Goal: Task Accomplishment & Management: Use online tool/utility

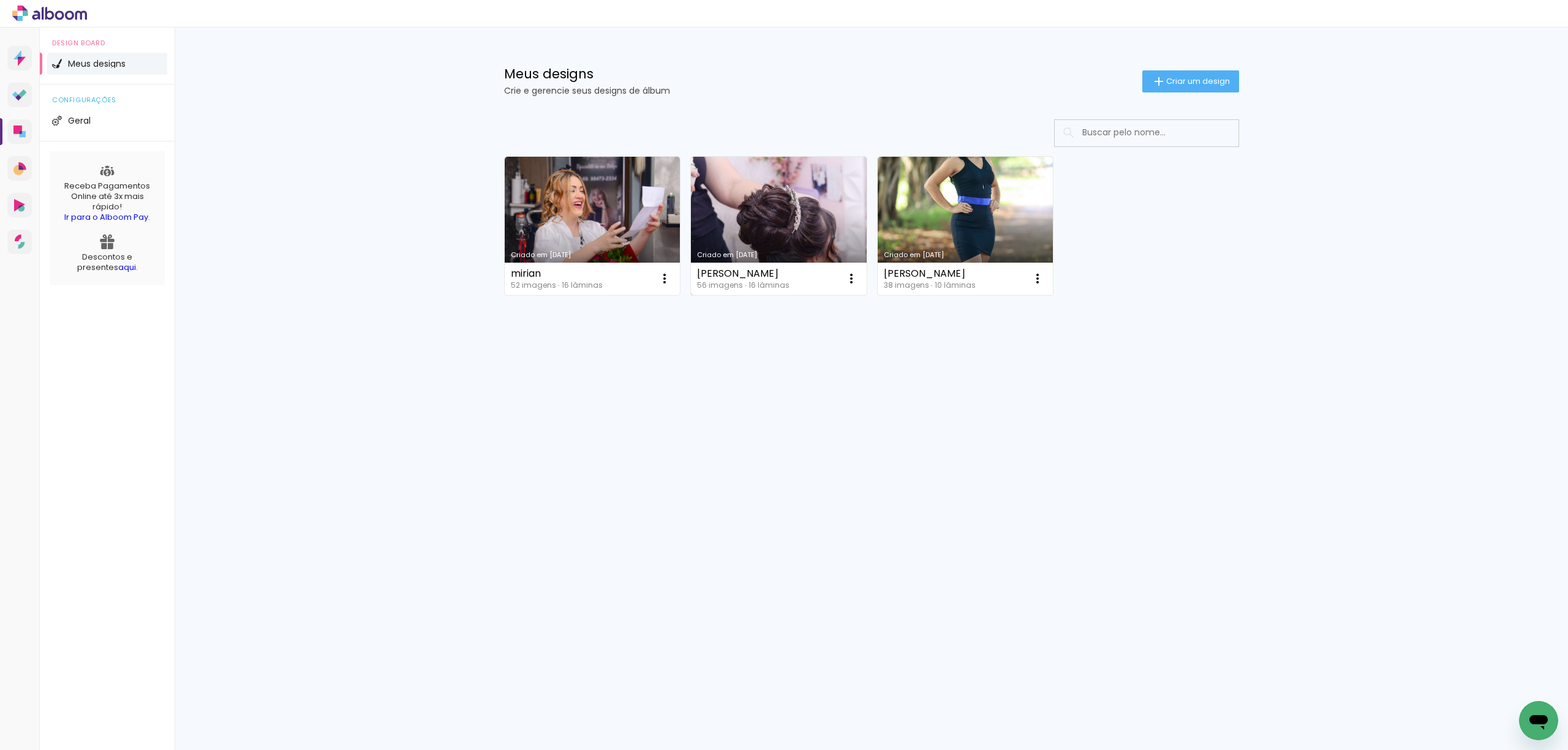
click at [772, 233] on link "Criado em [DATE]" at bounding box center [779, 225] width 176 height 138
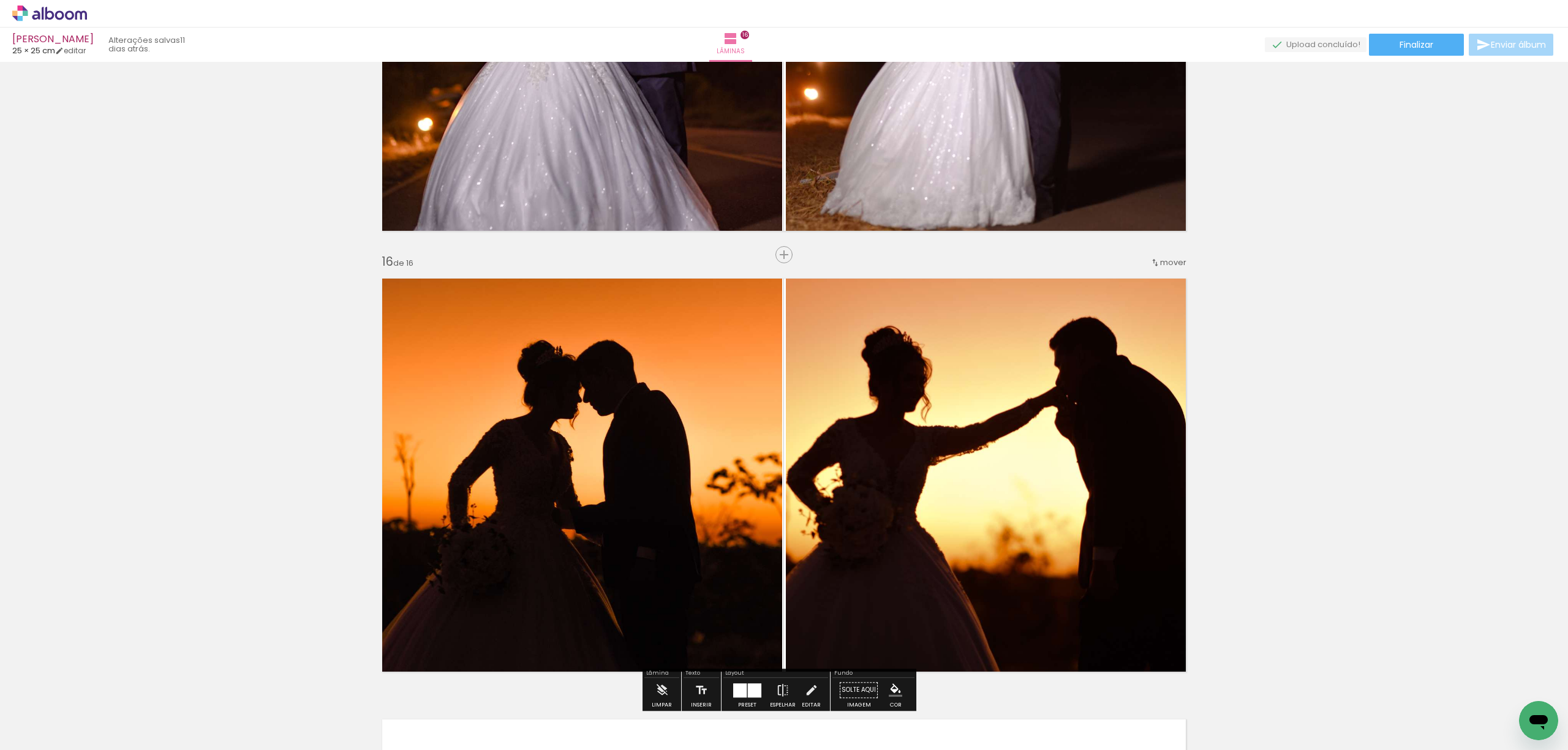
scroll to position [6031, 0]
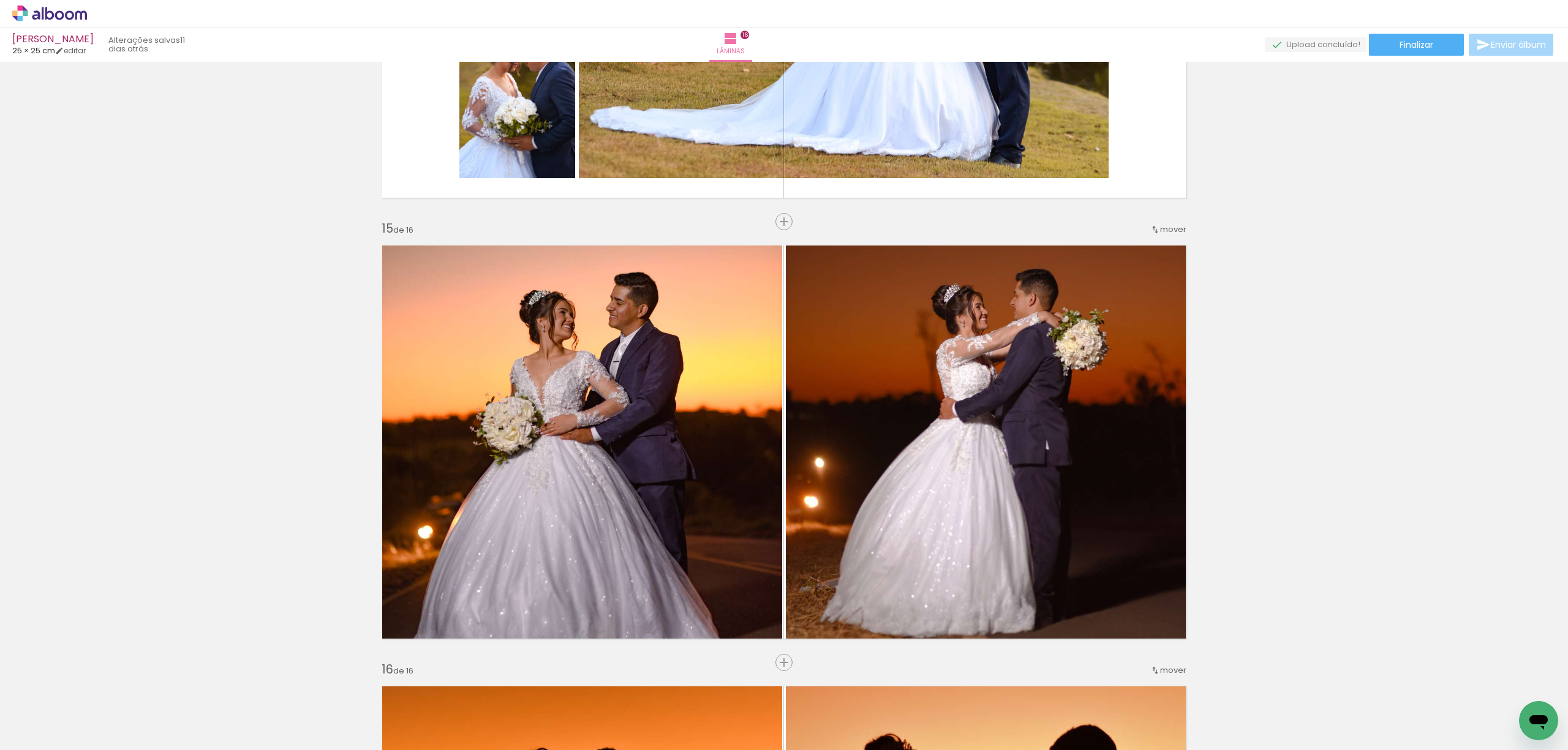
click at [1304, 46] on quentale-upload-monitor at bounding box center [1315, 44] width 102 height 15
click at [1443, 49] on paper-button "Finalizar" at bounding box center [1416, 44] width 95 height 22
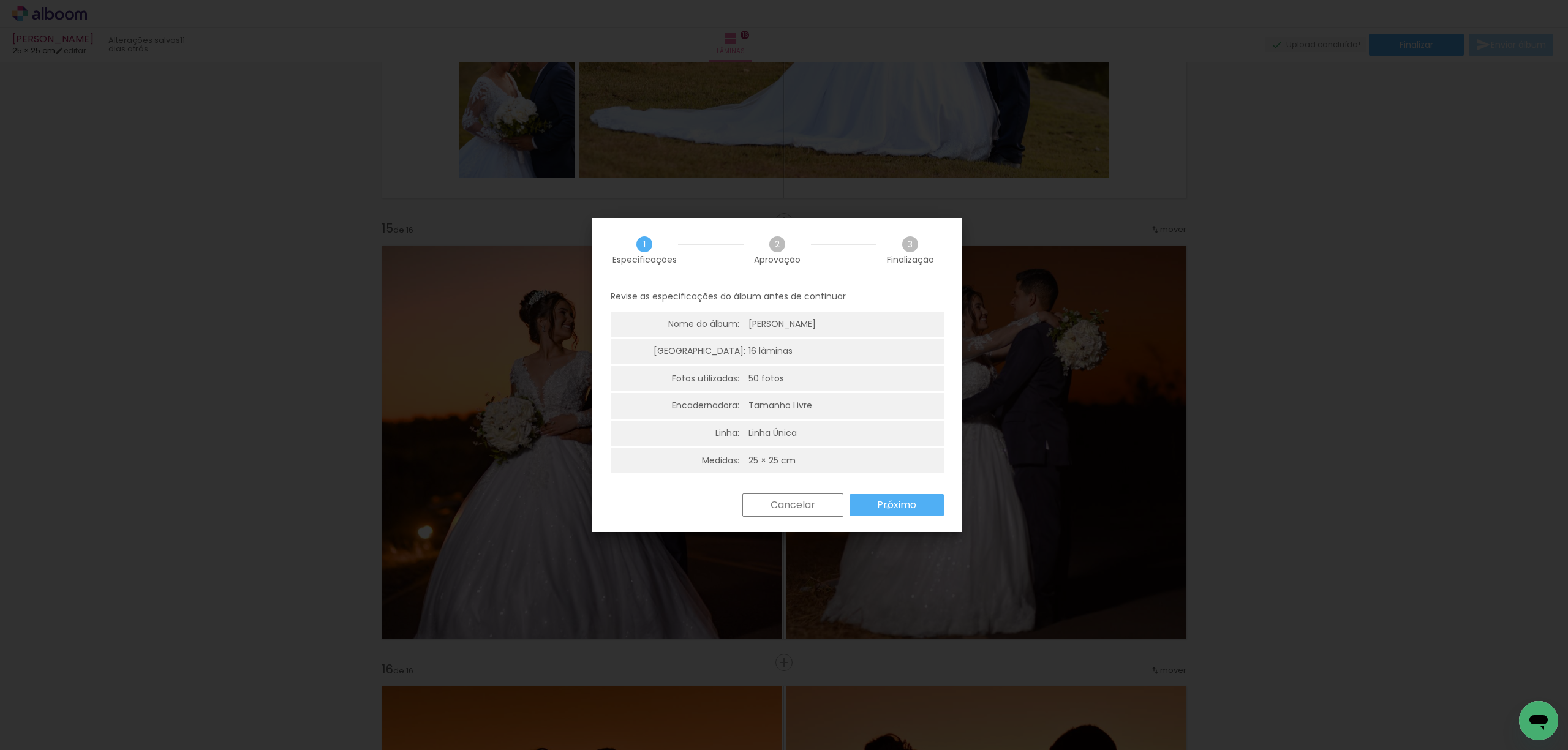
click at [0, 0] on slot "Próximo" at bounding box center [0, 0] width 0 height 0
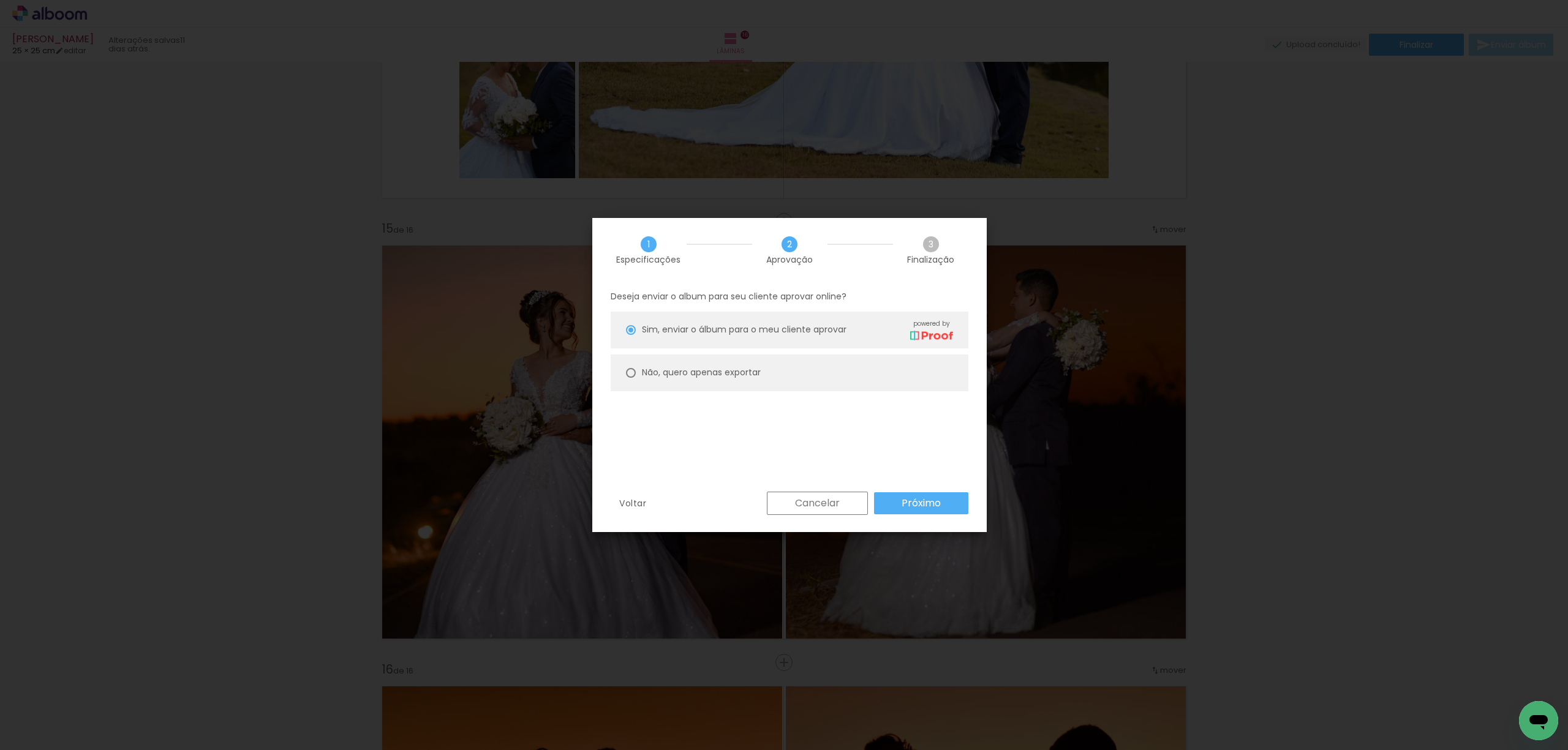
click at [629, 377] on div at bounding box center [631, 373] width 10 height 10
type paper-radio-button "on"
click at [0, 0] on slot "Próximo" at bounding box center [0, 0] width 0 height 0
type input "Alta, 300 DPI"
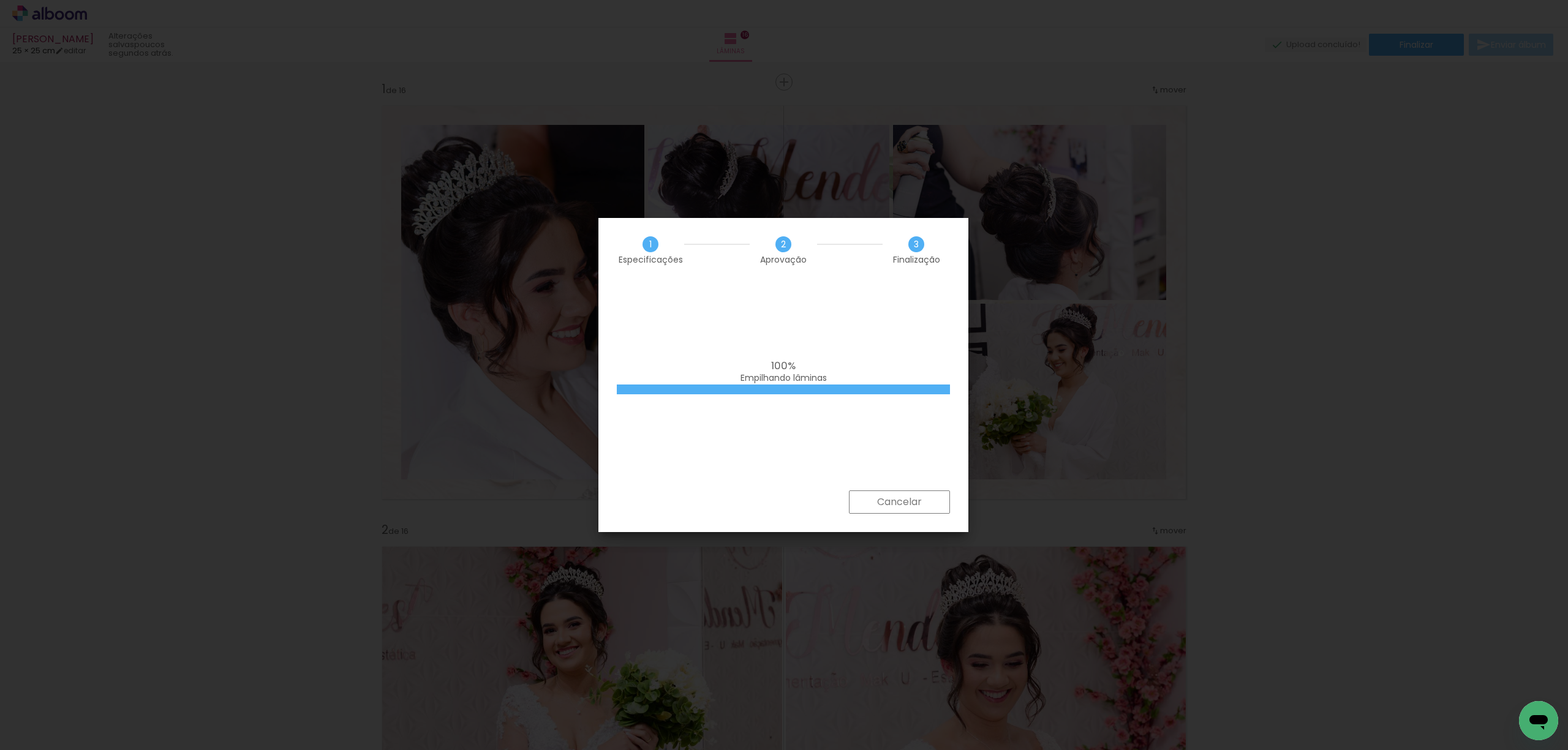
scroll to position [6031, 0]
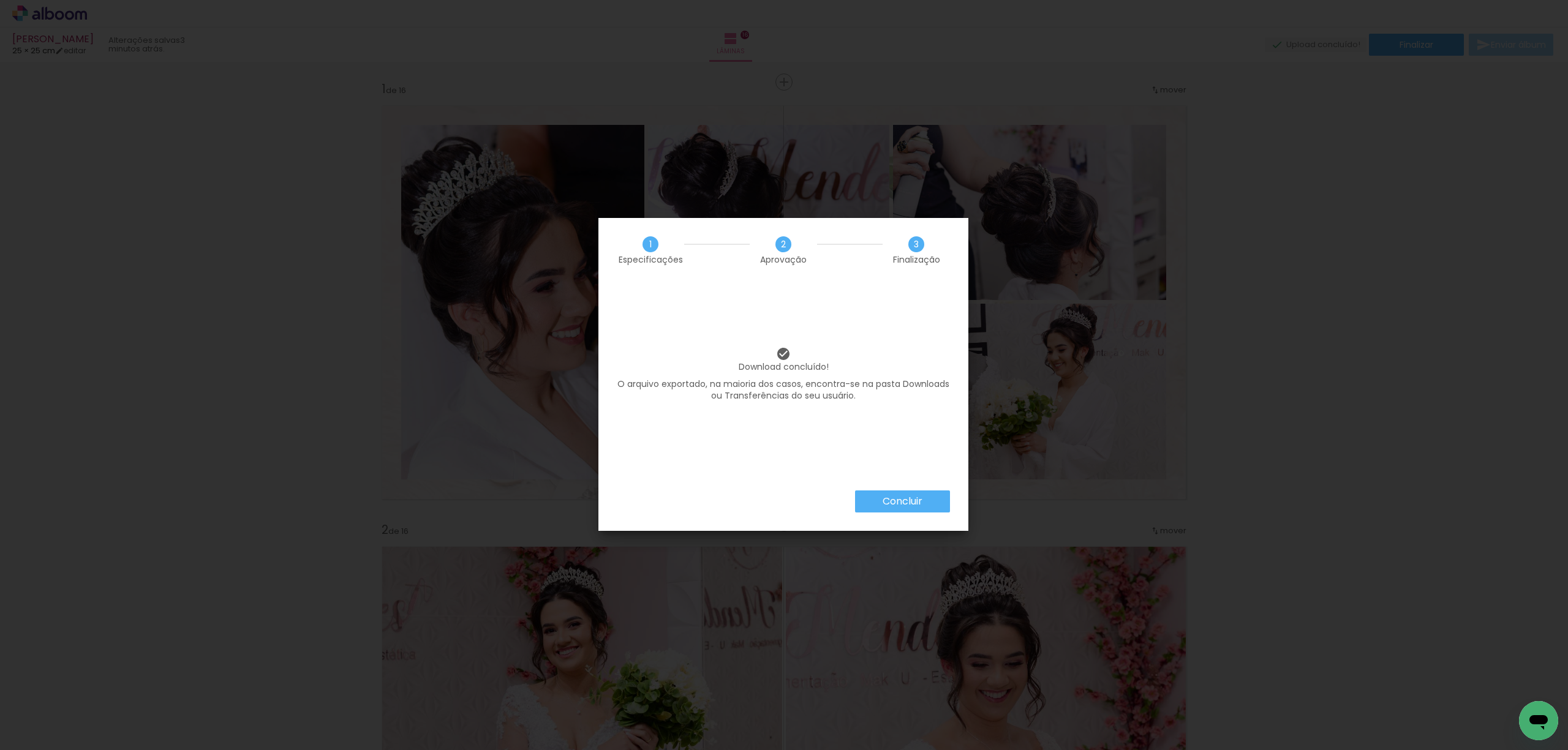
scroll to position [6031, 0]
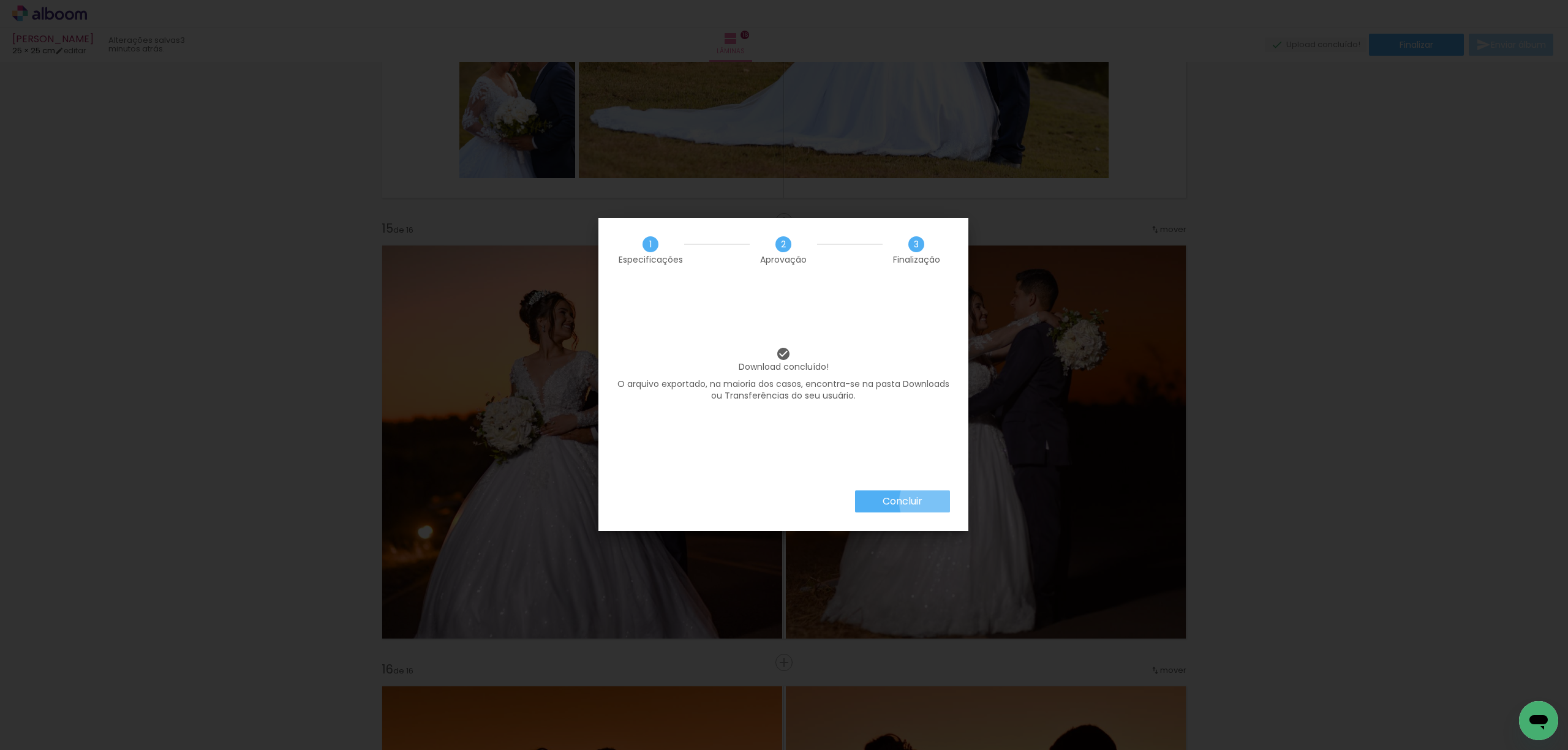
click at [936, 502] on paper-button "Concluir" at bounding box center [902, 501] width 95 height 22
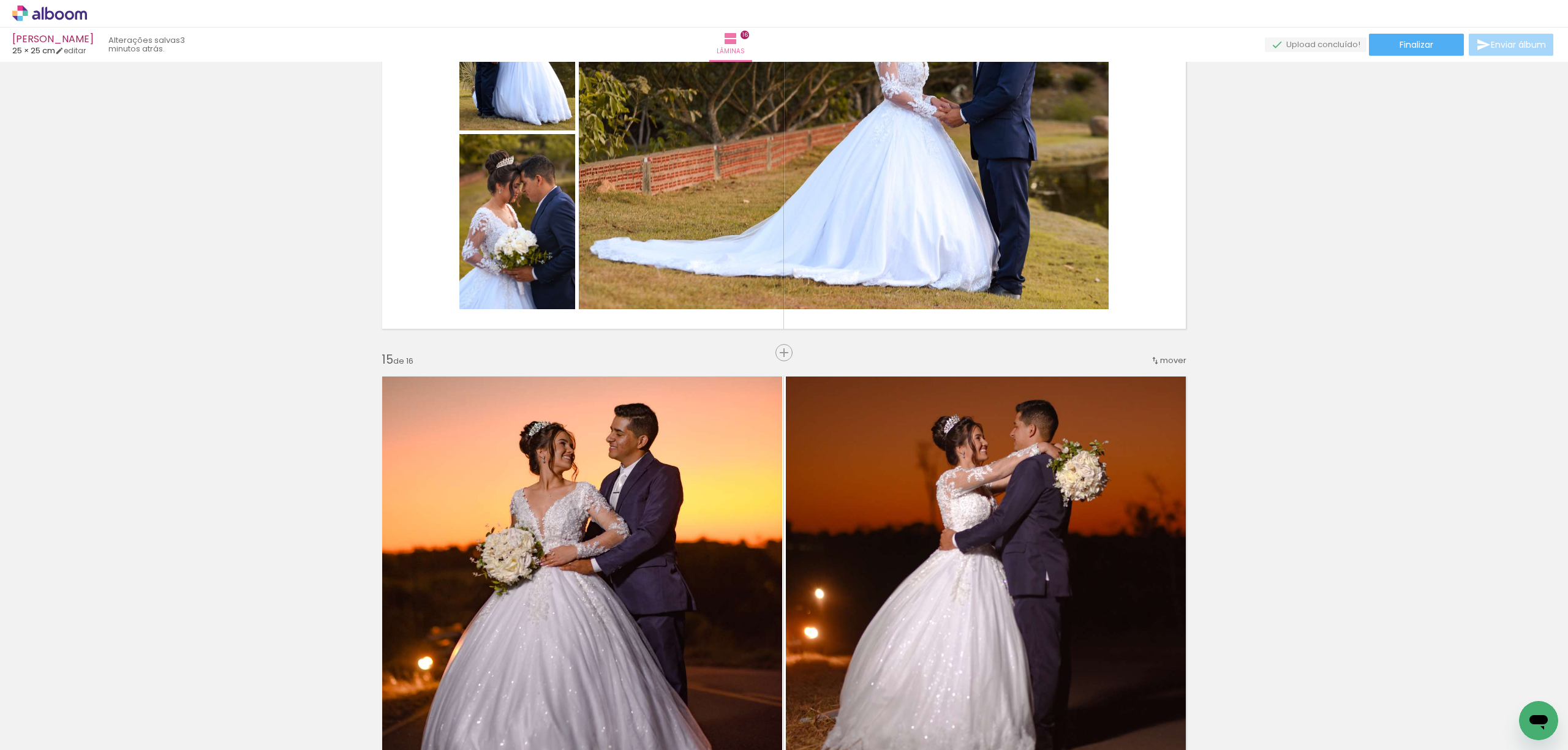
scroll to position [5704, 0]
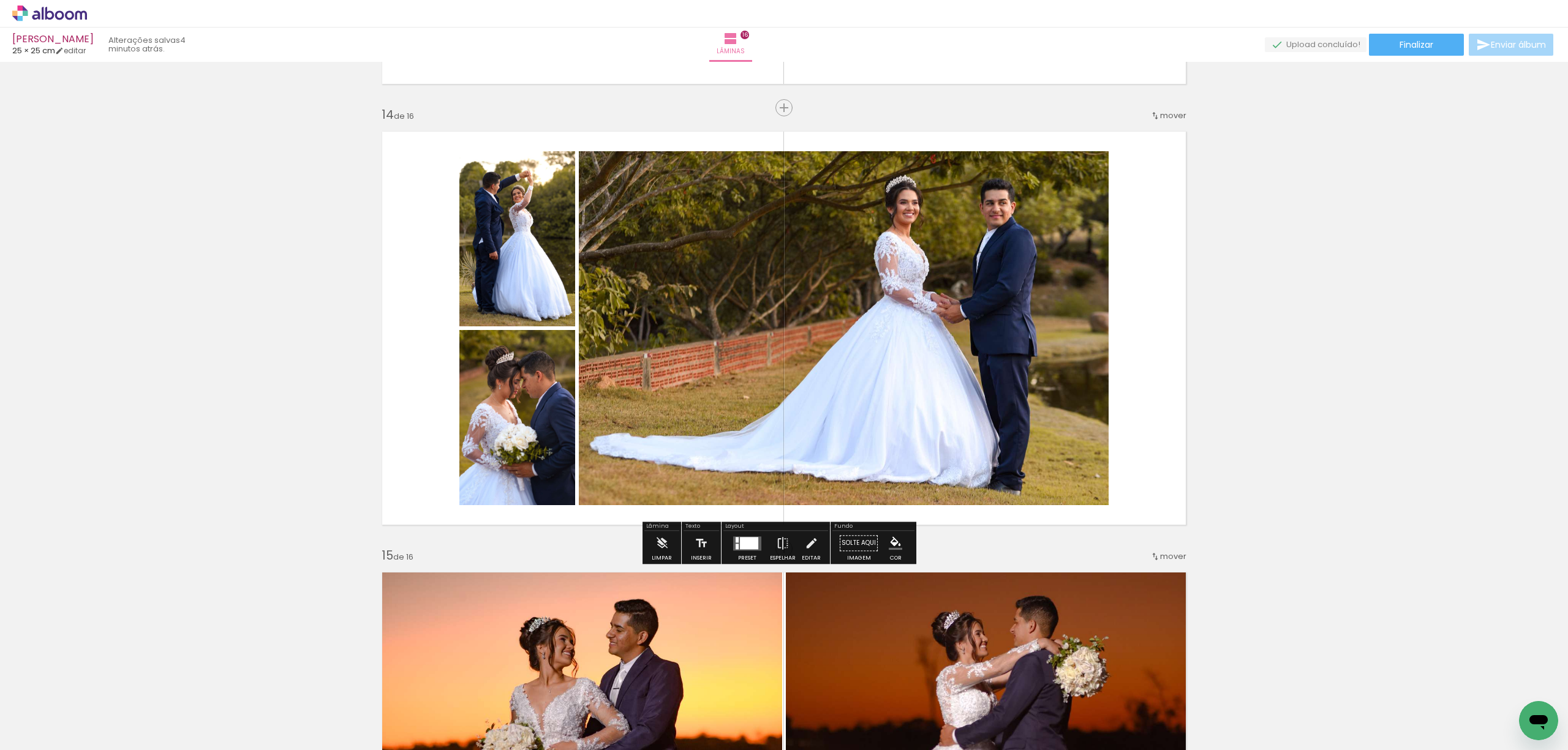
click at [753, 552] on div at bounding box center [747, 543] width 33 height 24
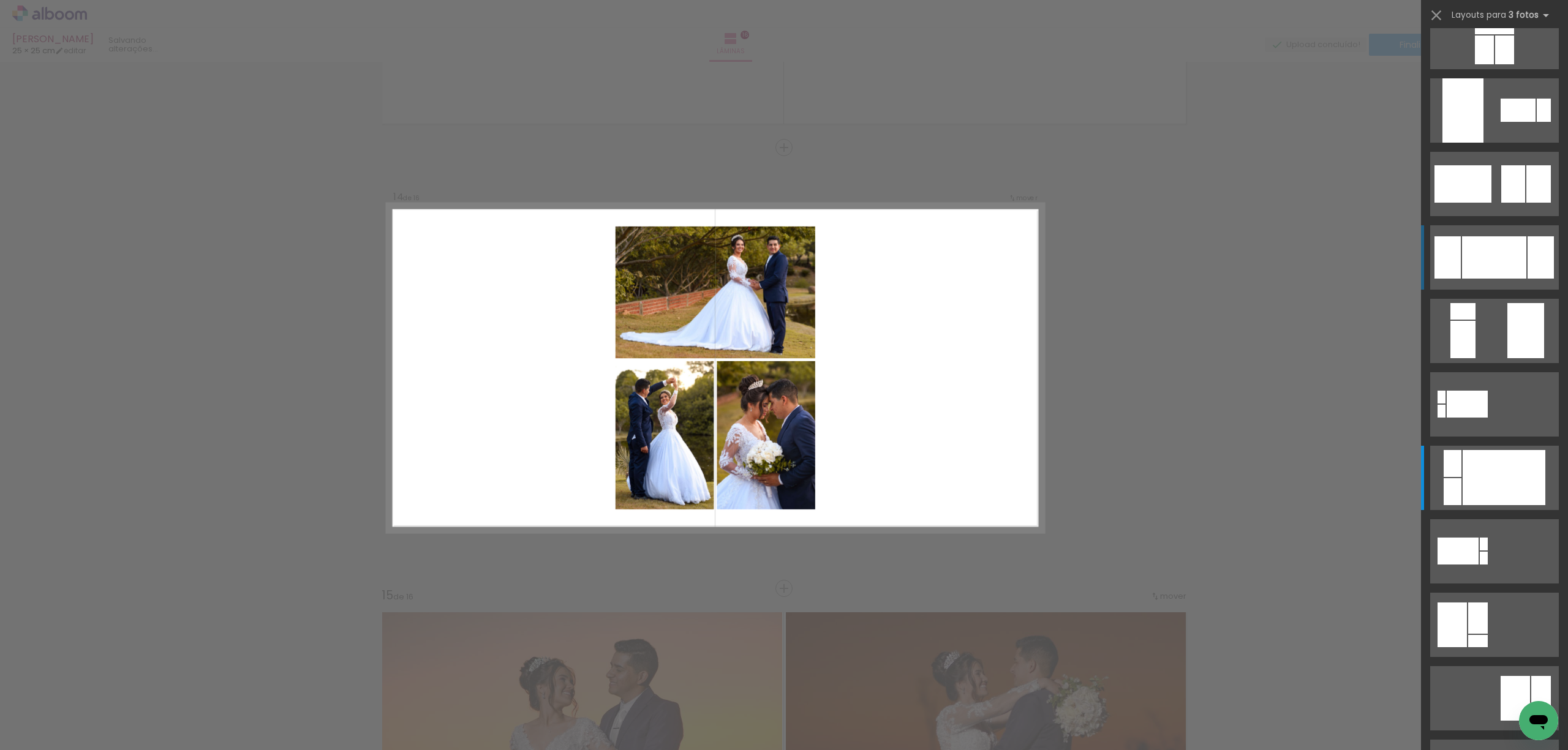
scroll to position [0, 0]
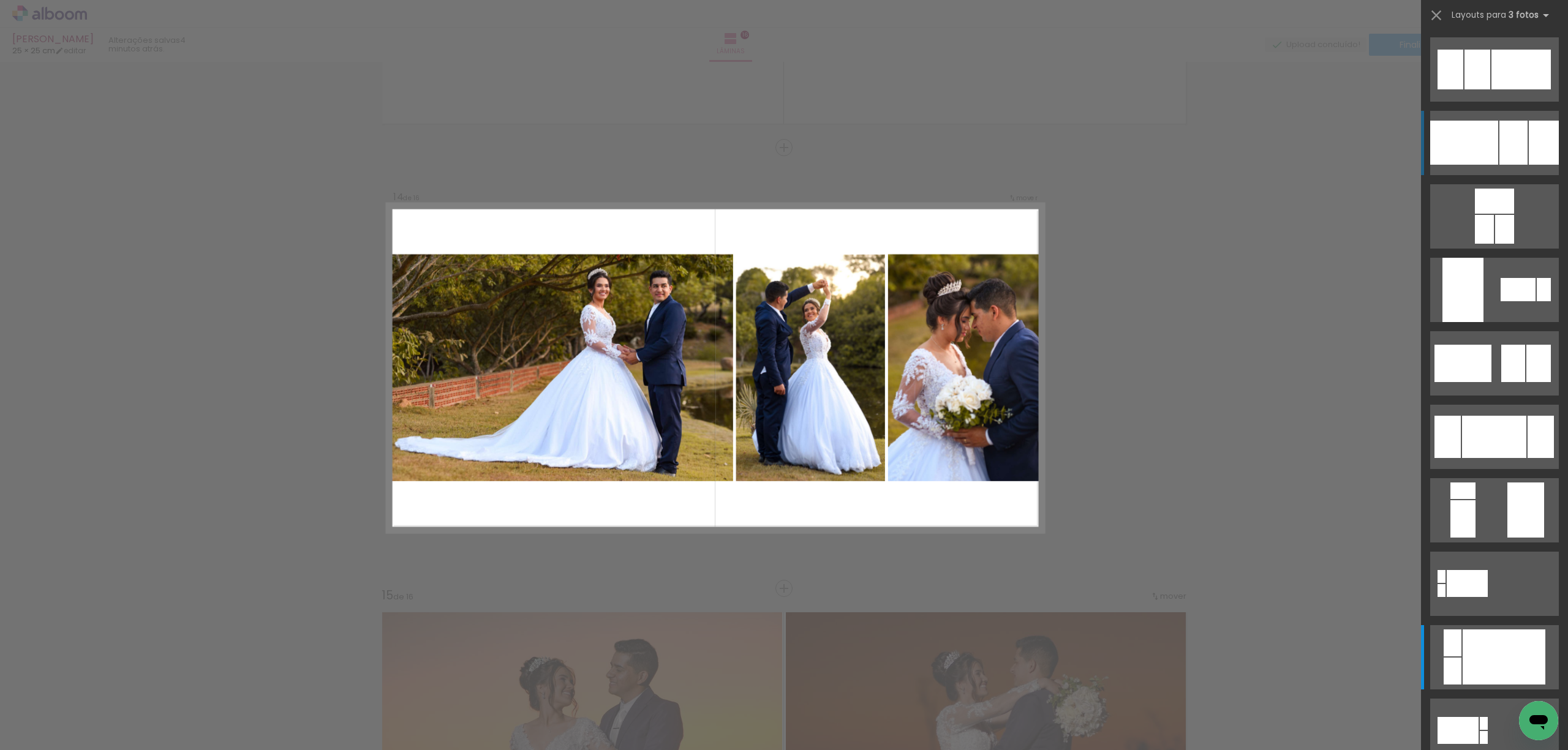
click at [1461, 152] on div at bounding box center [1464, 143] width 68 height 44
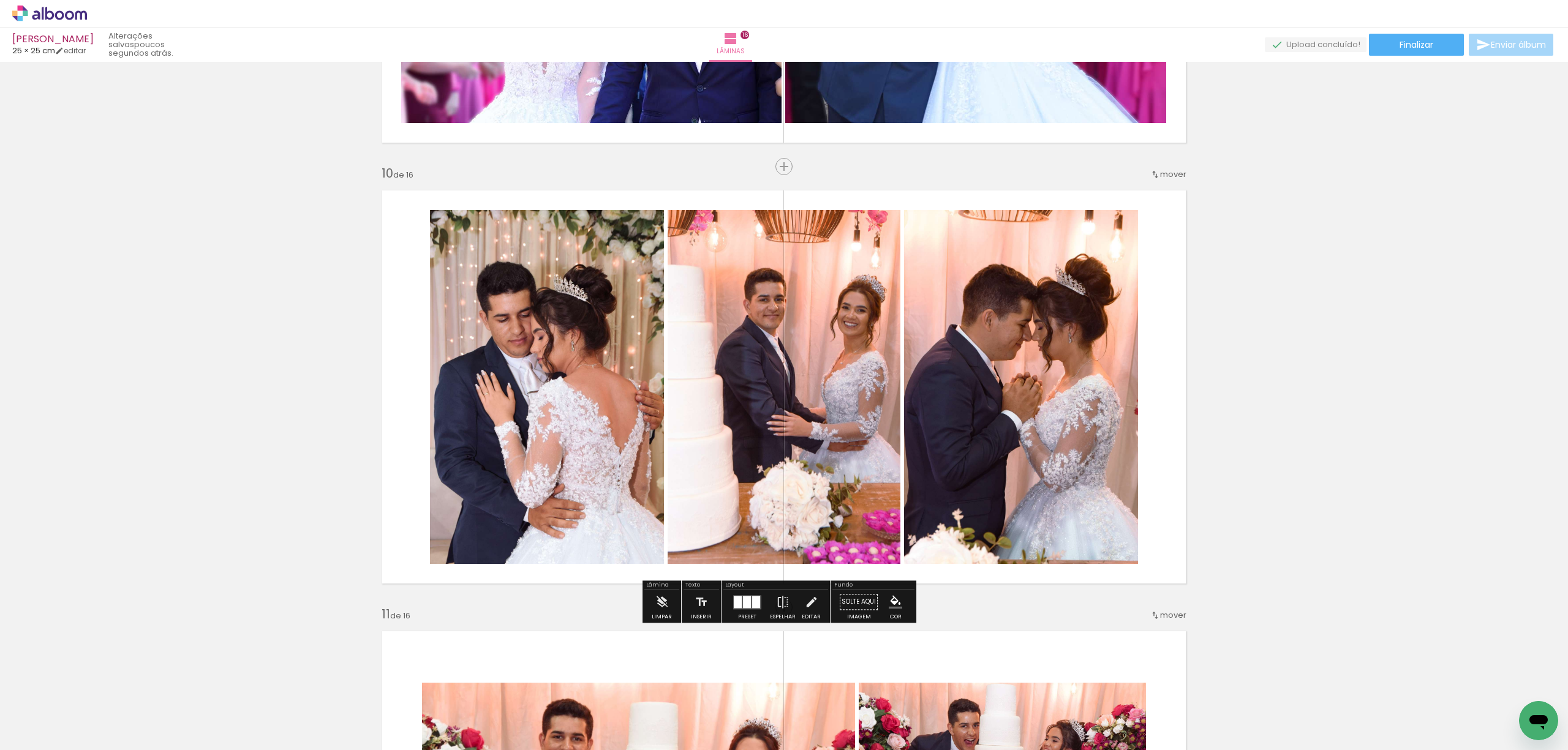
scroll to position [3869, 0]
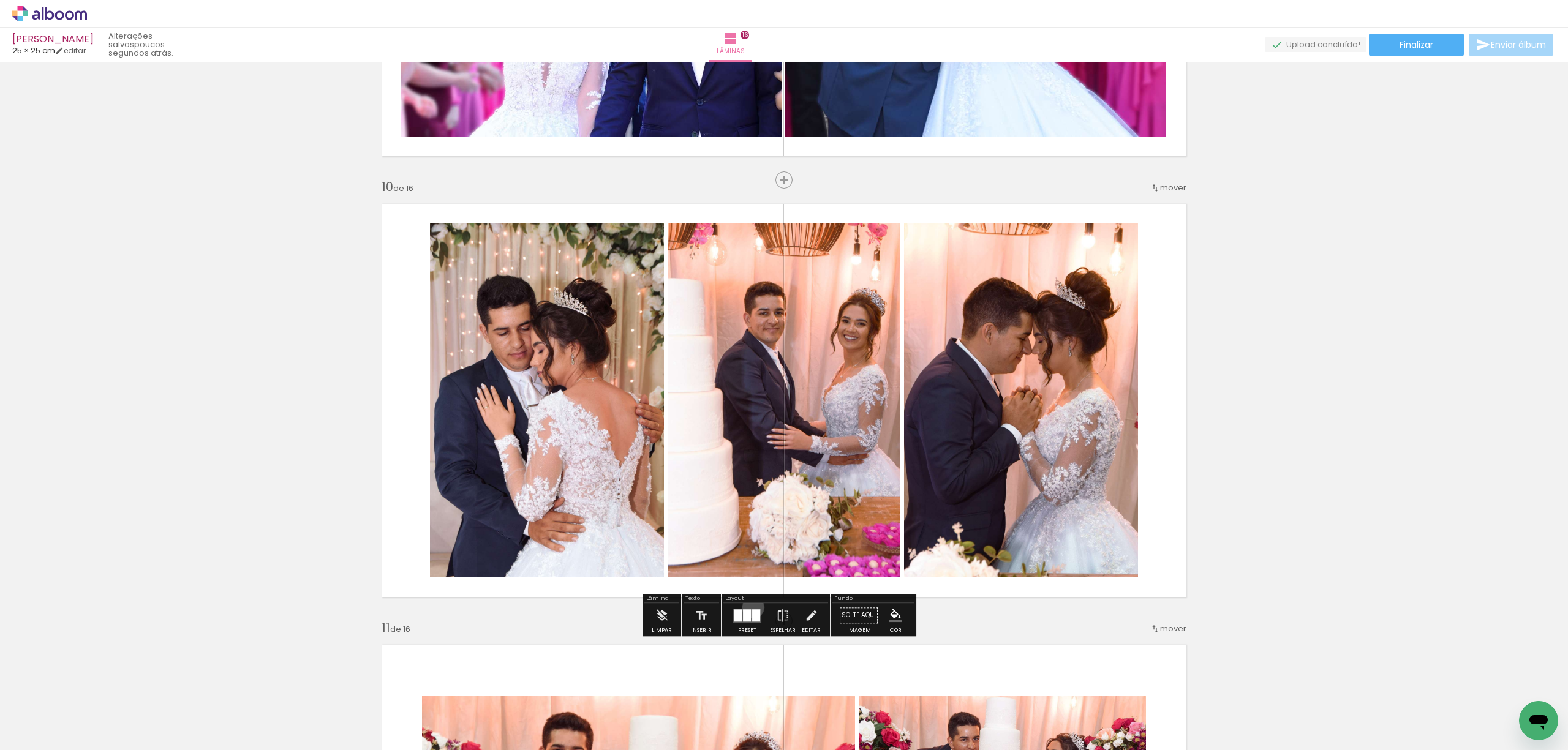
click at [750, 607] on div at bounding box center [747, 615] width 33 height 24
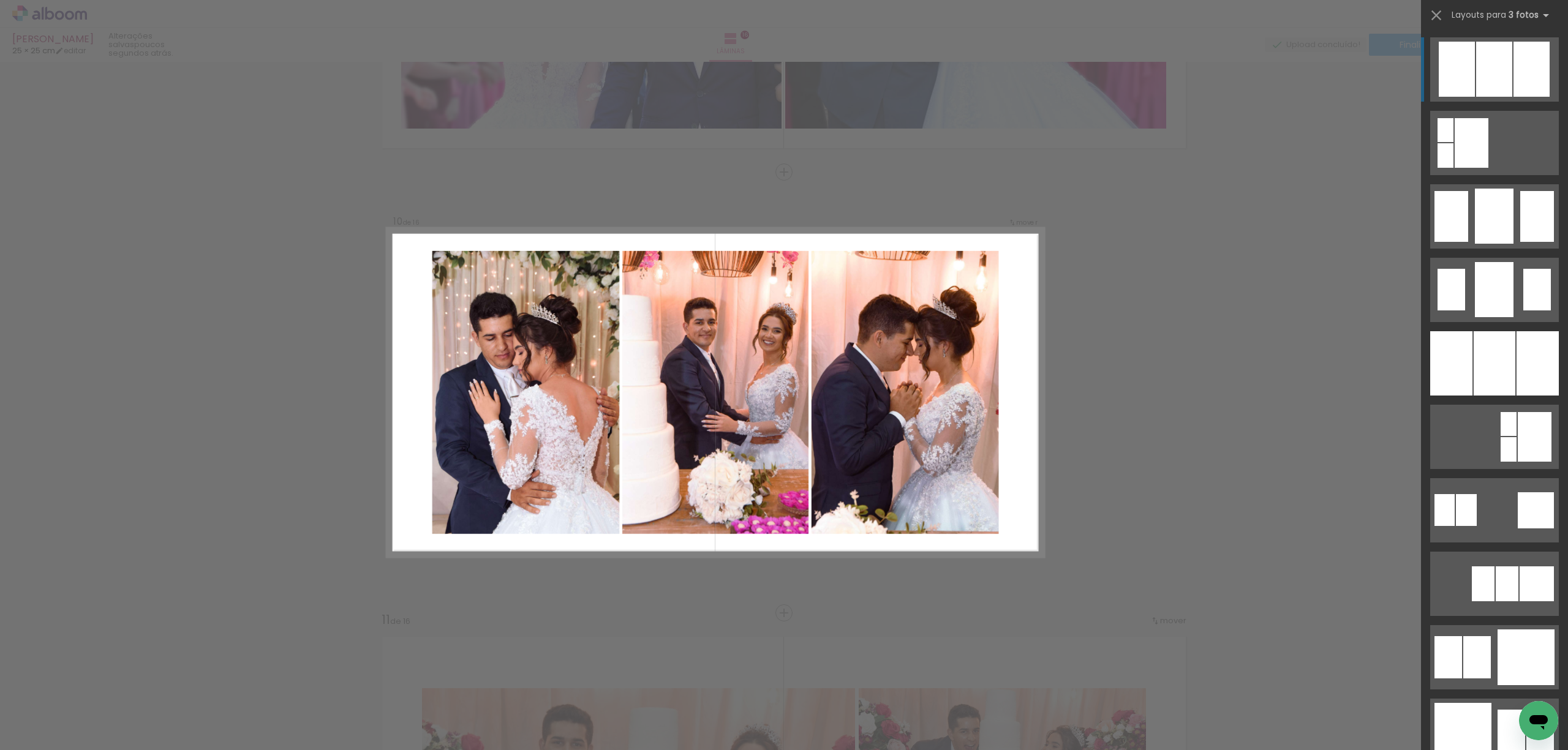
scroll to position [3901, 0]
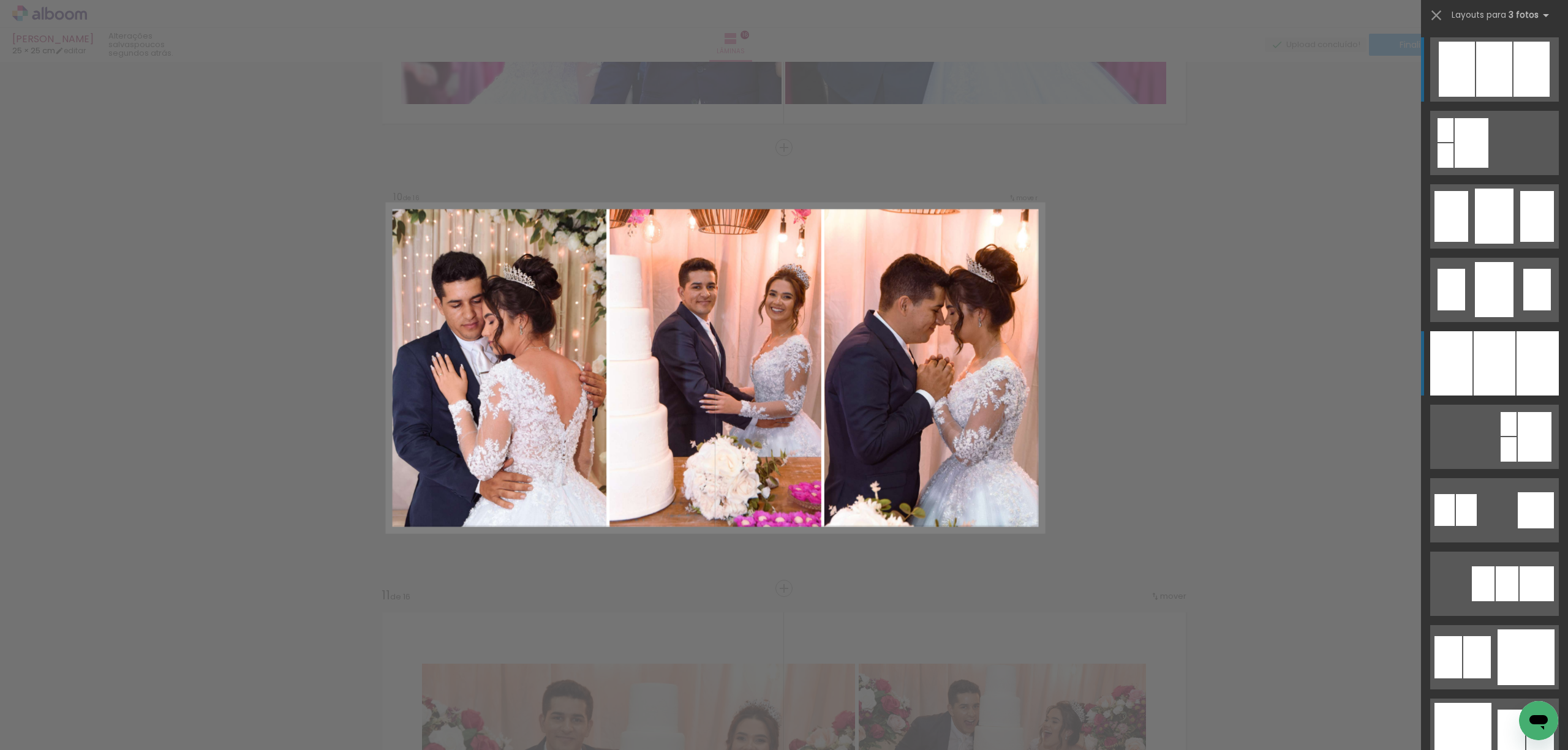
click at [1475, 380] on div at bounding box center [1494, 363] width 41 height 64
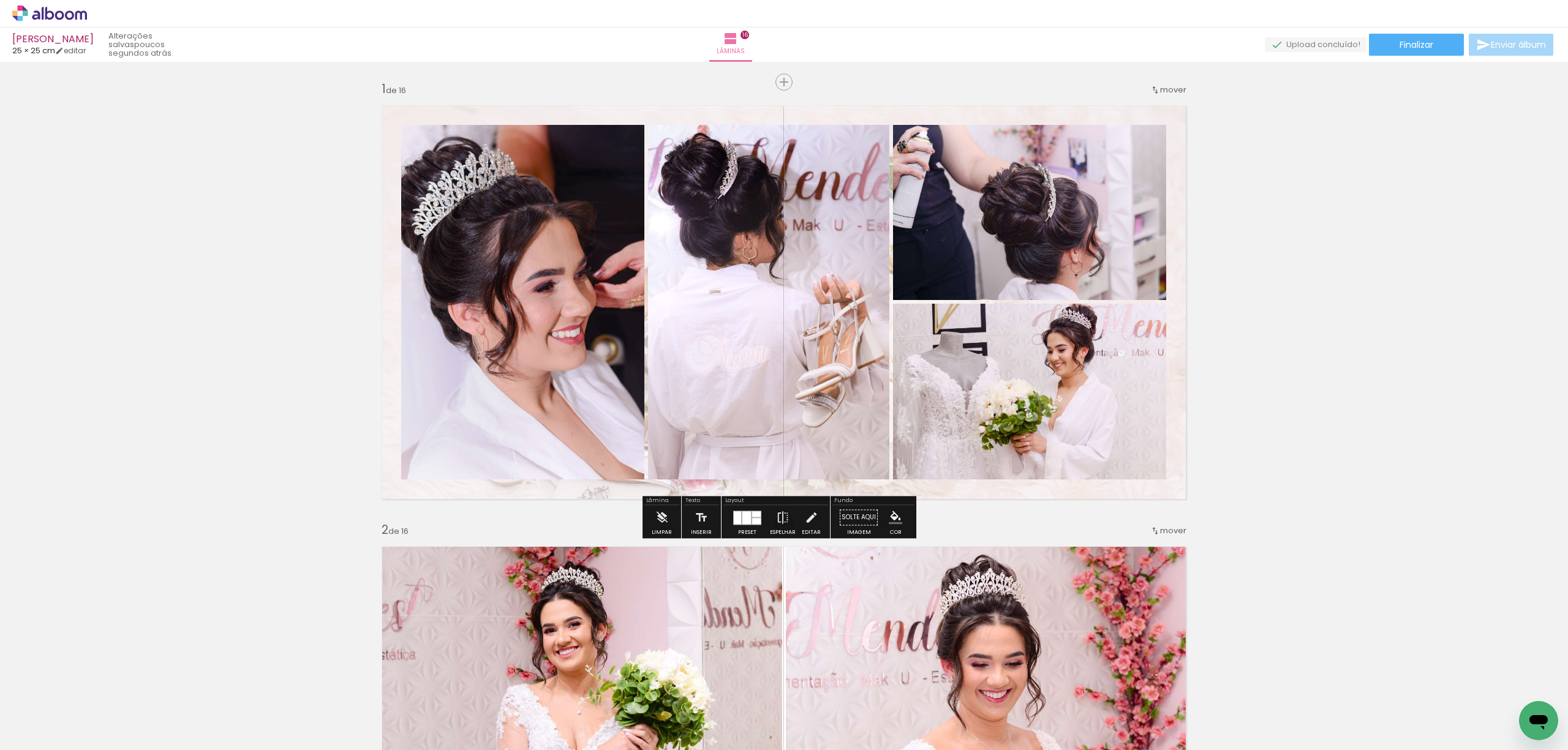
scroll to position [571, 0]
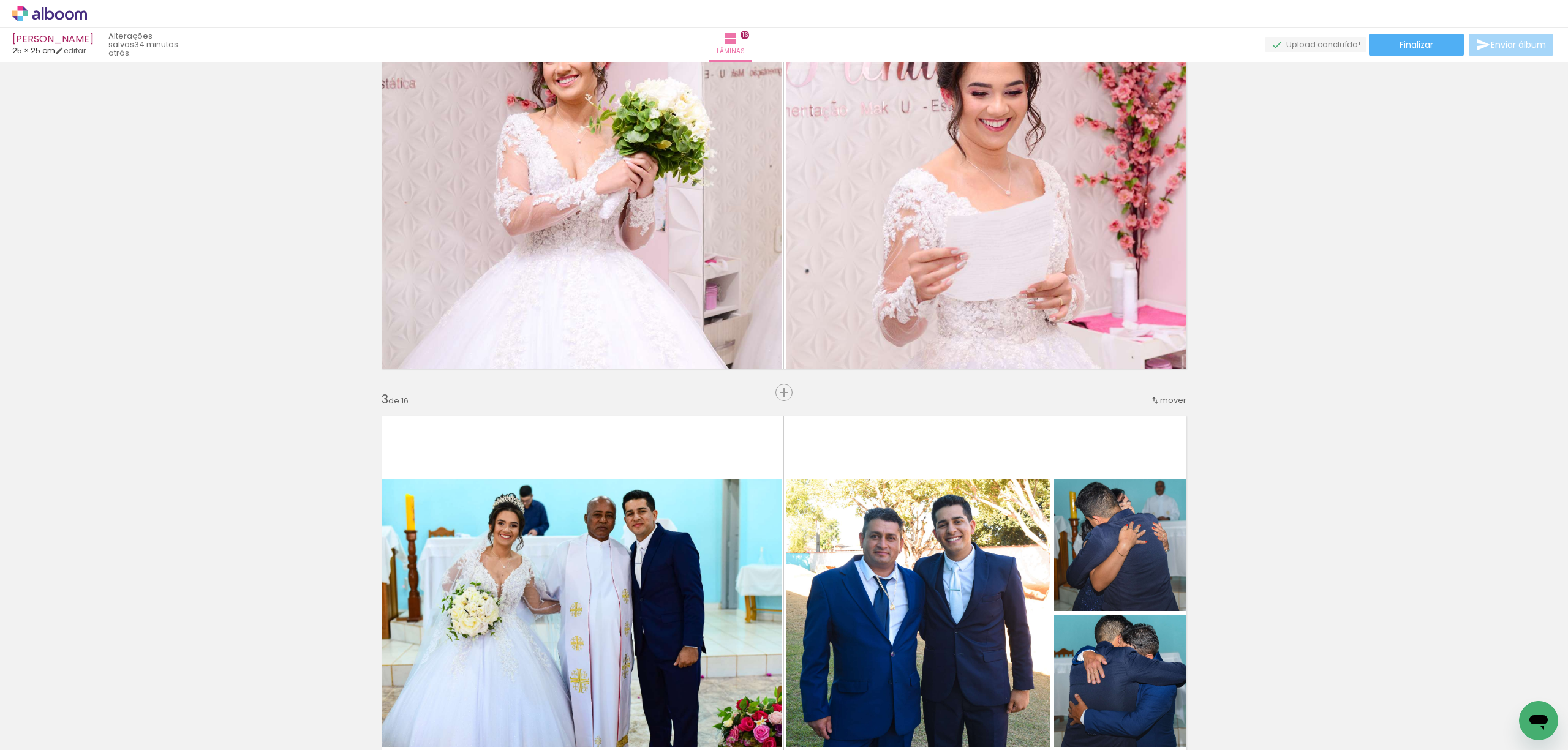
scroll to position [808, 0]
